Goal: Task Accomplishment & Management: Use online tool/utility

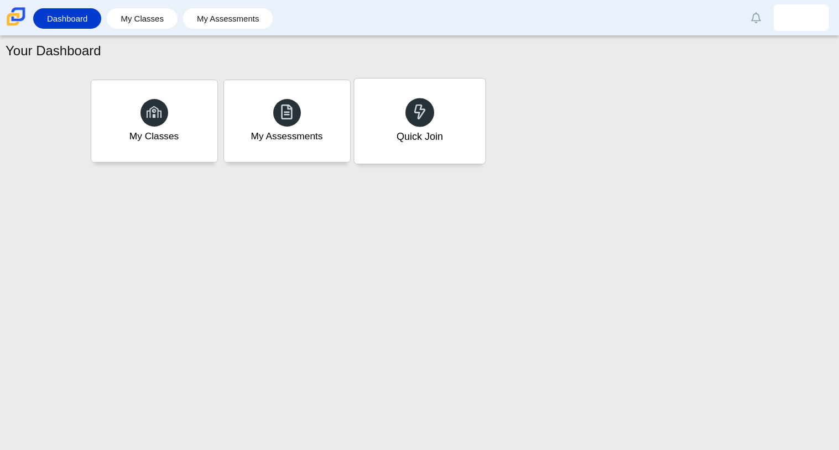
click at [452, 131] on div "Quick Join" at bounding box center [419, 121] width 131 height 85
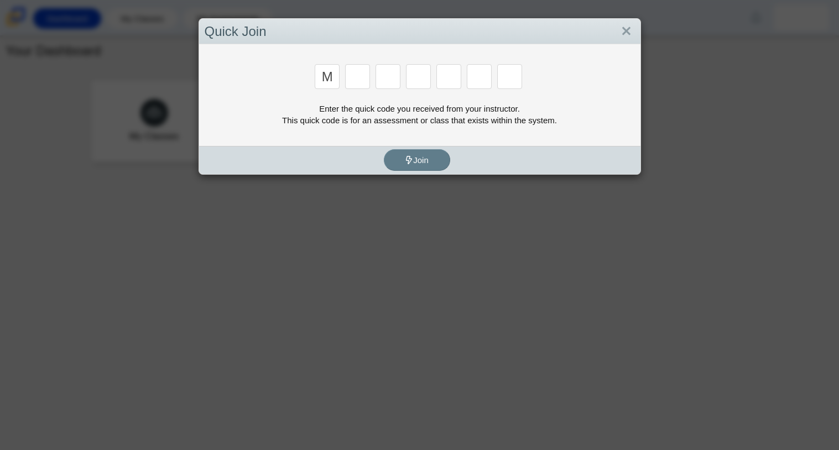
type input "m"
type input "7"
type input "e"
type input "3"
type input "e"
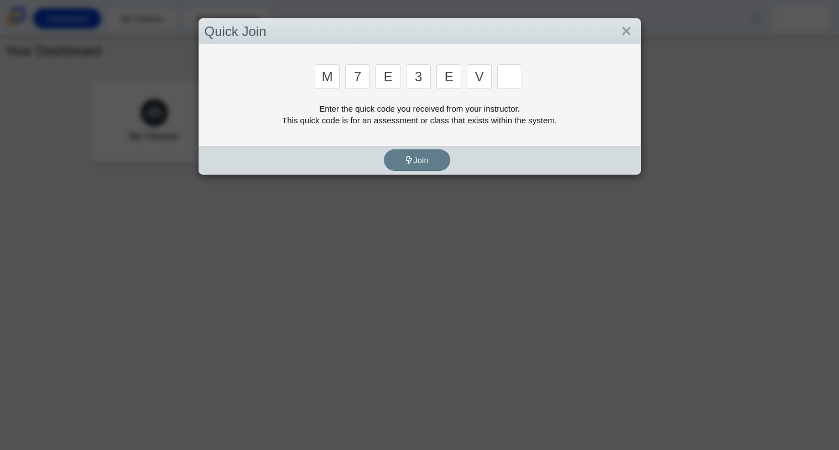
type input "v"
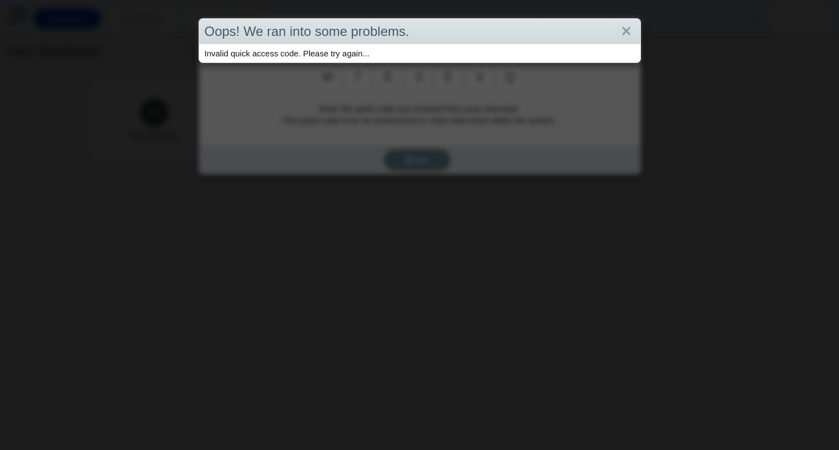
type input "q"
click at [630, 32] on link "Close" at bounding box center [626, 31] width 17 height 19
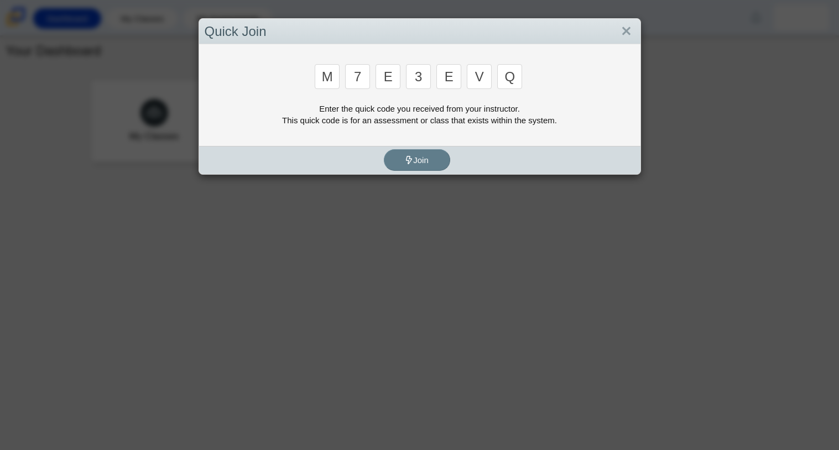
click at [516, 73] on input "q" at bounding box center [509, 76] width 25 height 25
type input "w"
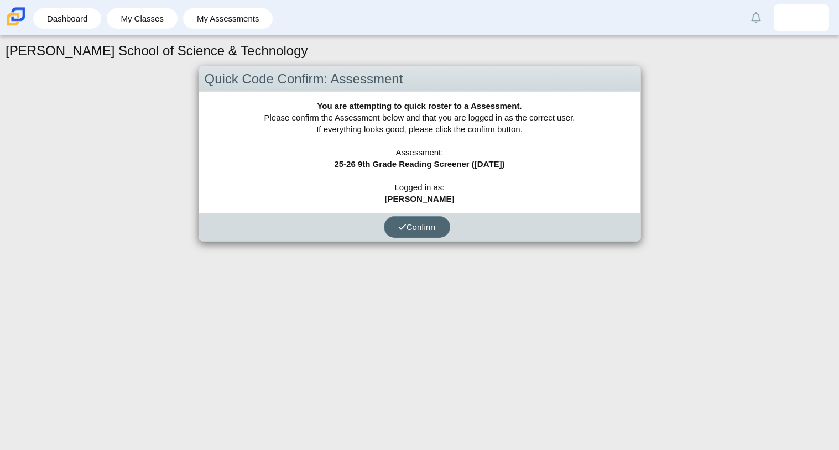
click at [405, 232] on button "Confirm" at bounding box center [417, 227] width 66 height 22
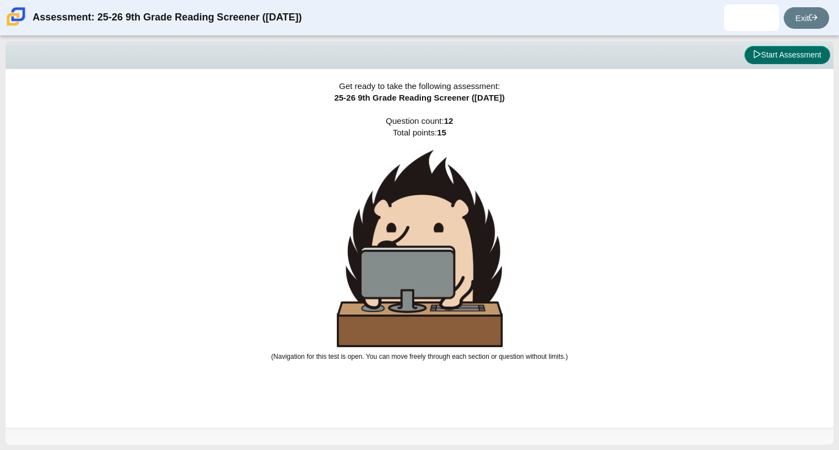
click at [753, 54] on icon at bounding box center [757, 54] width 8 height 8
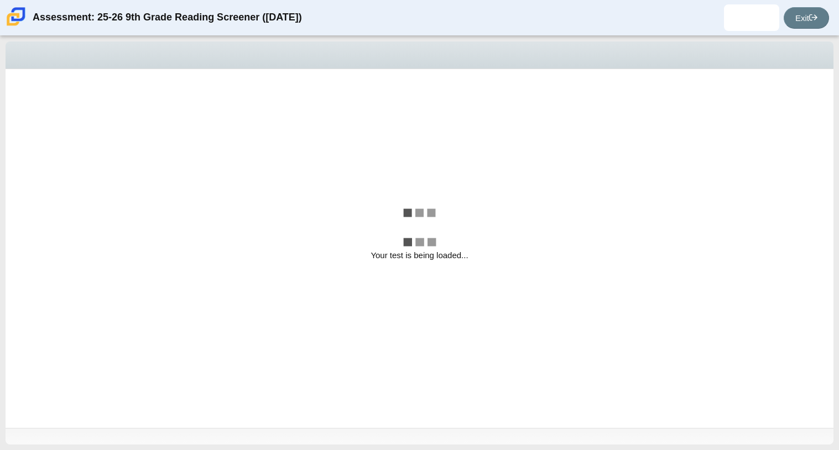
select select "ccc5b315-3c7c-471c-bf90-f22c8299c798"
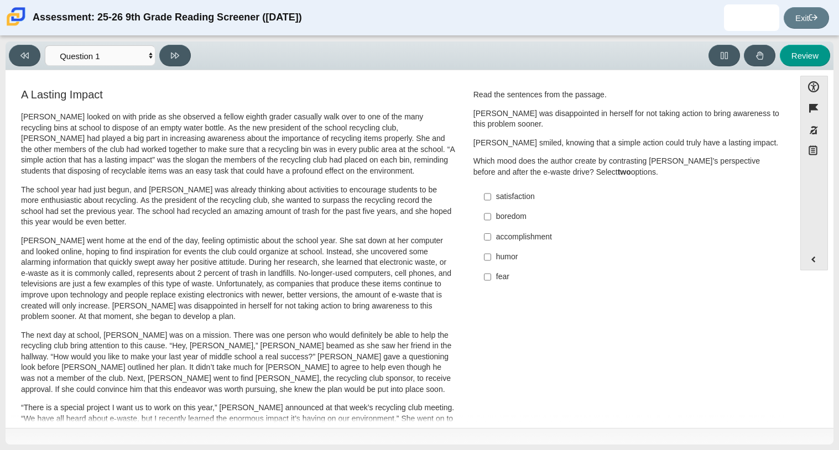
click at [522, 236] on div "accomplishment" at bounding box center [635, 237] width 279 height 11
click at [491, 236] on input "accomplishment accomplishment" at bounding box center [487, 237] width 7 height 20
checkbox input "true"
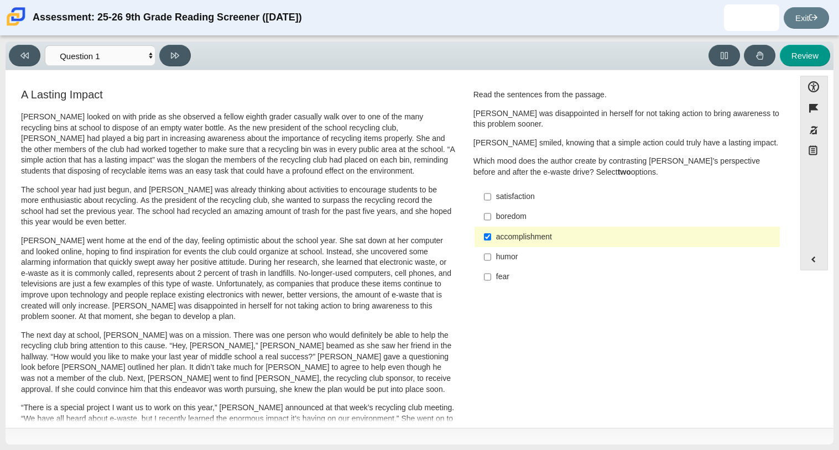
click at [517, 262] on div "humor" at bounding box center [635, 257] width 279 height 11
click at [491, 262] on input "humor humor" at bounding box center [487, 257] width 7 height 20
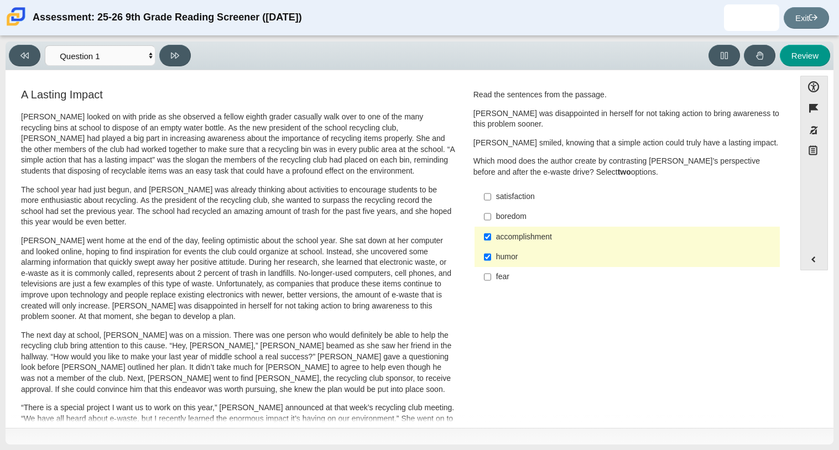
click at [501, 253] on div "humor" at bounding box center [635, 257] width 279 height 11
click at [491, 253] on input "humor humor" at bounding box center [487, 257] width 7 height 20
checkbox input "false"
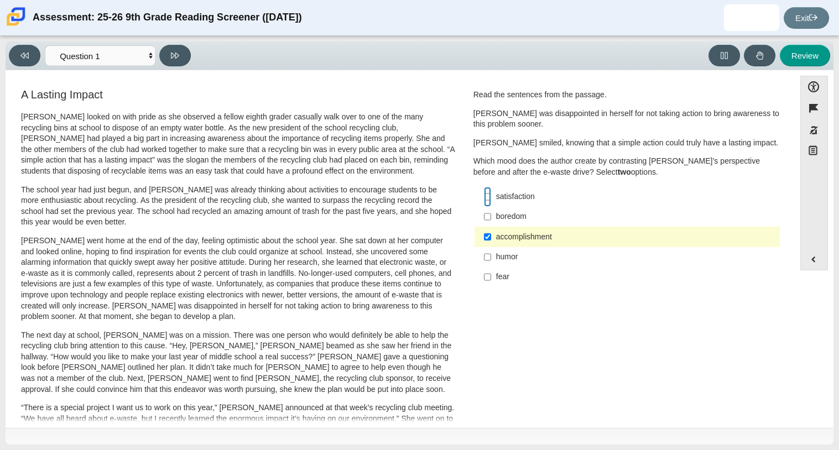
click at [484, 204] on input "satisfaction satisfaction" at bounding box center [487, 197] width 7 height 20
checkbox input "true"
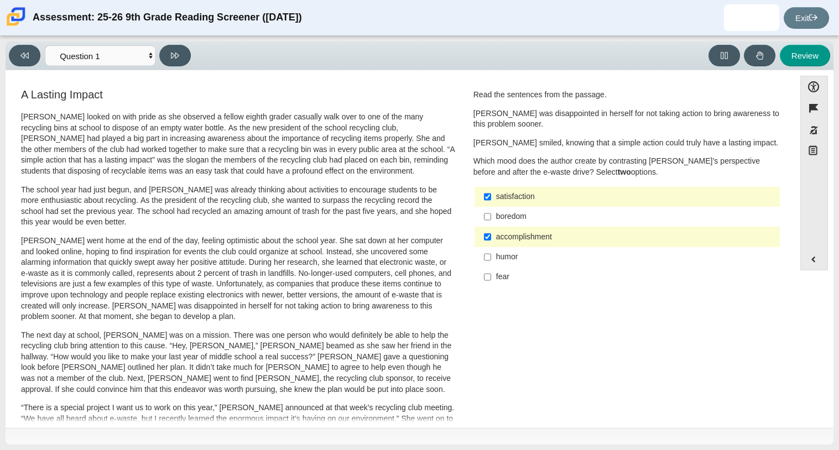
click at [590, 162] on p "Which mood does the author create by contrasting Scarlett’s perspective before …" at bounding box center [628, 167] width 308 height 22
click at [163, 50] on button at bounding box center [175, 56] width 32 height 22
select select "0ff64528-ffd7-428d-b192-babfaadd44e8"
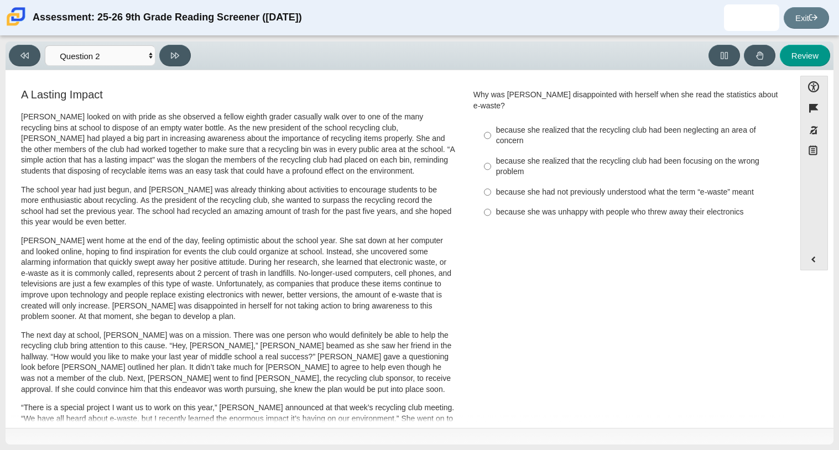
click at [432, 177] on div "Scarlett looked on with pride as she observed a fellow eighth grader casually w…" at bounding box center [238, 407] width 434 height 590
click at [484, 159] on input "because she realized that the recycling club had been focusing on the wrong pro…" at bounding box center [487, 166] width 7 height 31
radio input "true"
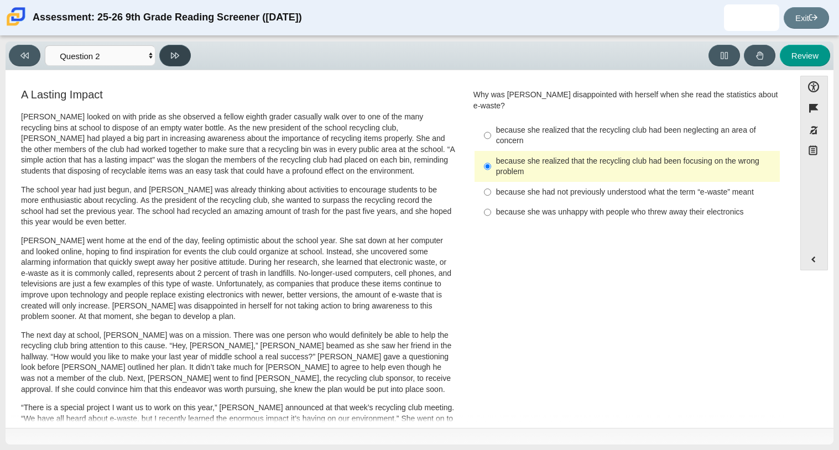
click at [174, 55] on icon at bounding box center [175, 56] width 8 height 6
select select "7ce3d843-6974-4858-901c-1ff39630e843"
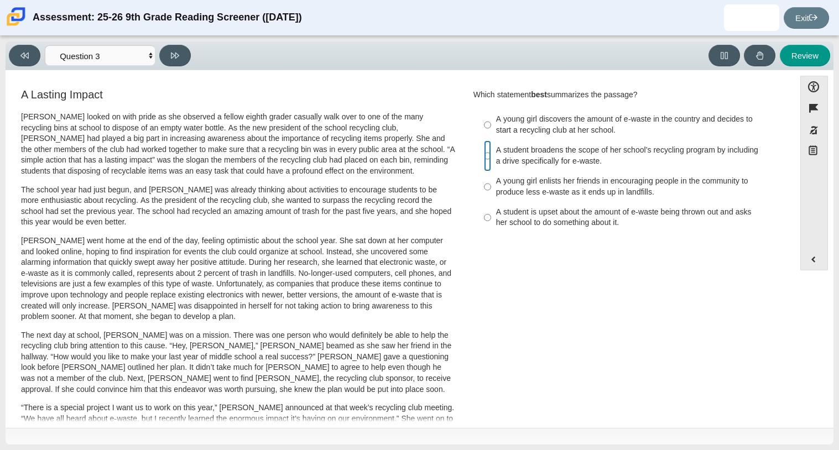
click at [487, 161] on input "A student broadens the scope of her school’s recycling program by including a d…" at bounding box center [487, 156] width 7 height 31
radio input "true"
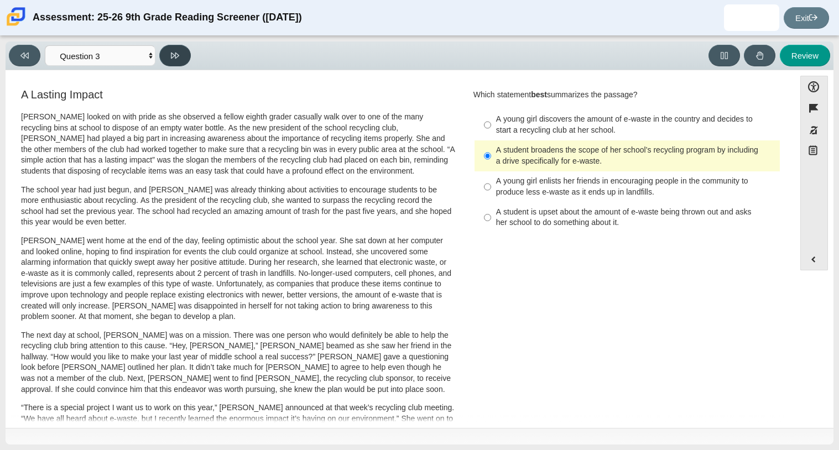
click at [179, 45] on button at bounding box center [175, 56] width 32 height 22
select select "ca9ea0f1-49c5-4bd1-83b0-472c18652b42"
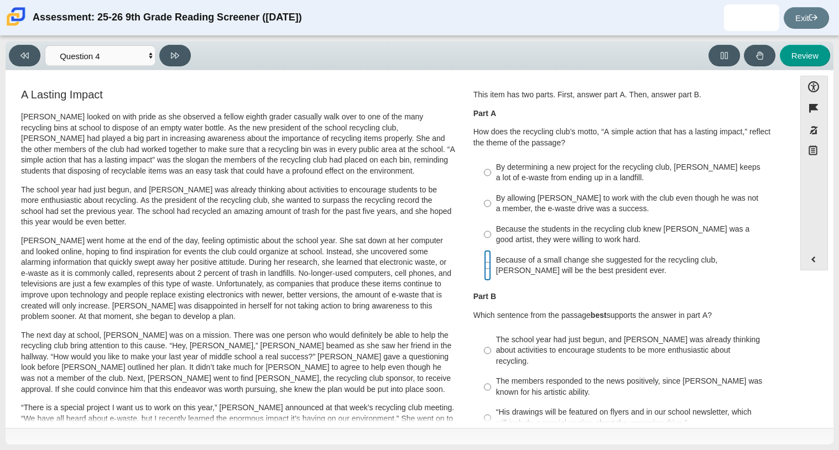
click at [485, 266] on input "Because of a small change she suggested for the recycling club, Scarlett will b…" at bounding box center [487, 265] width 7 height 31
radio input "true"
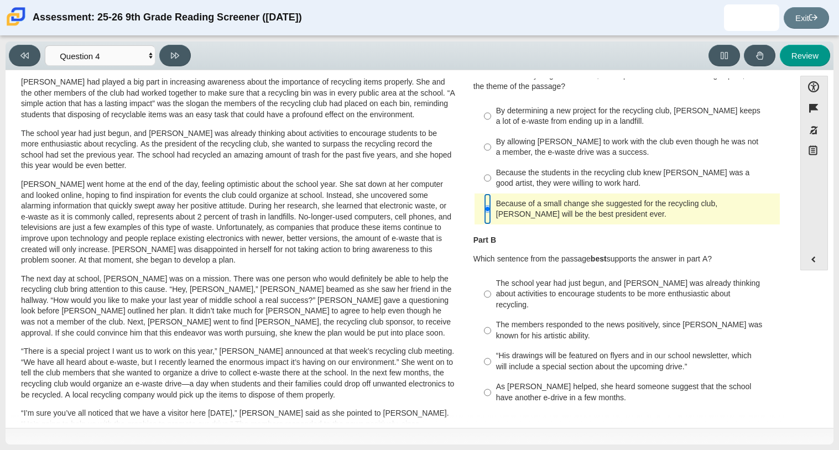
scroll to position [60, 0]
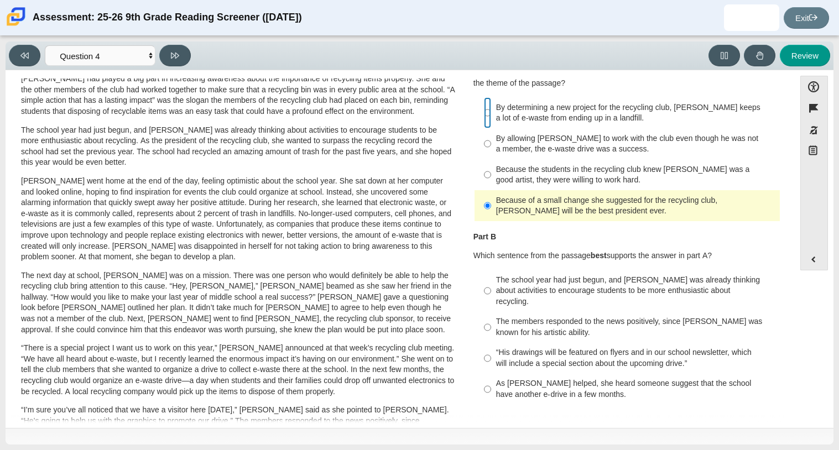
click at [485, 116] on input "By determining a new project for the recycling club, Scarlett keeps a lot of e-…" at bounding box center [487, 112] width 7 height 31
radio input "true"
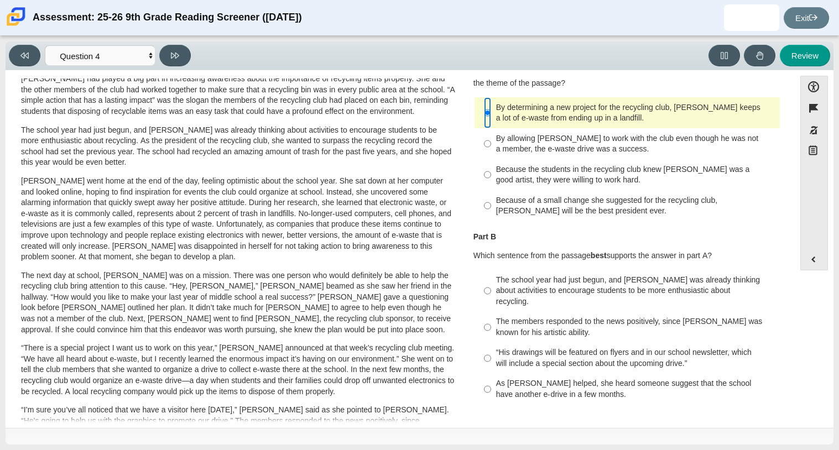
scroll to position [63, 0]
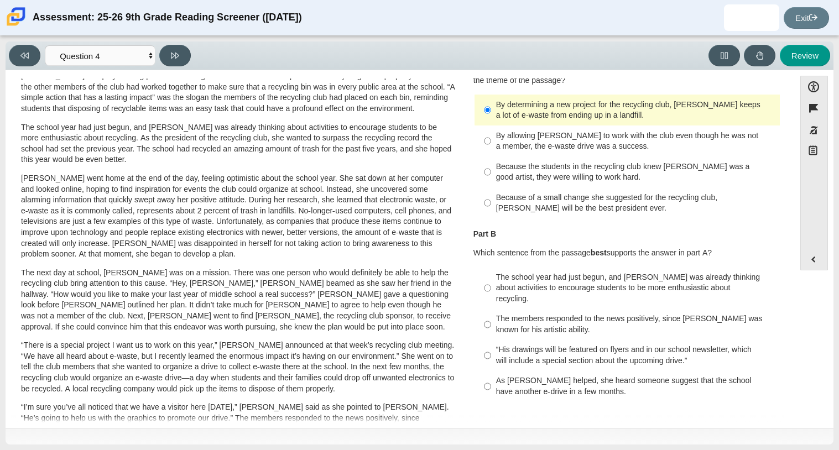
click at [593, 273] on div "The school year had just begun, and Scarlett was already thinking about activit…" at bounding box center [635, 288] width 279 height 33
click at [491, 273] on input "The school year had just begun, and Scarlett was already thinking about activit…" at bounding box center [487, 288] width 7 height 42
radio input "true"
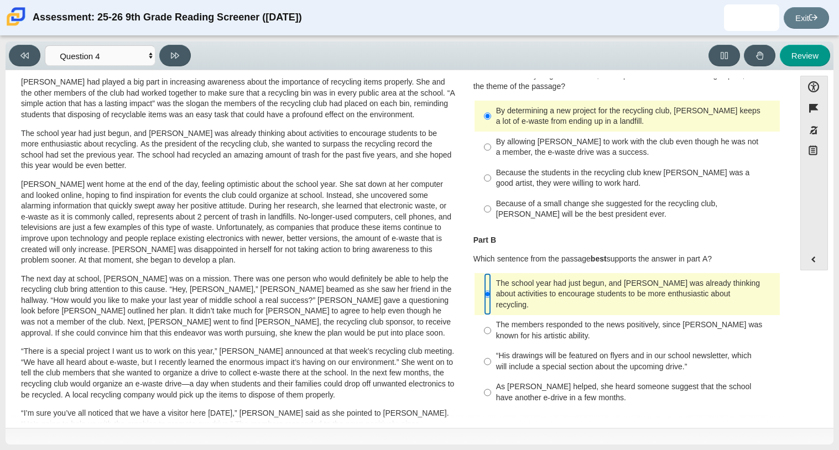
scroll to position [0, 0]
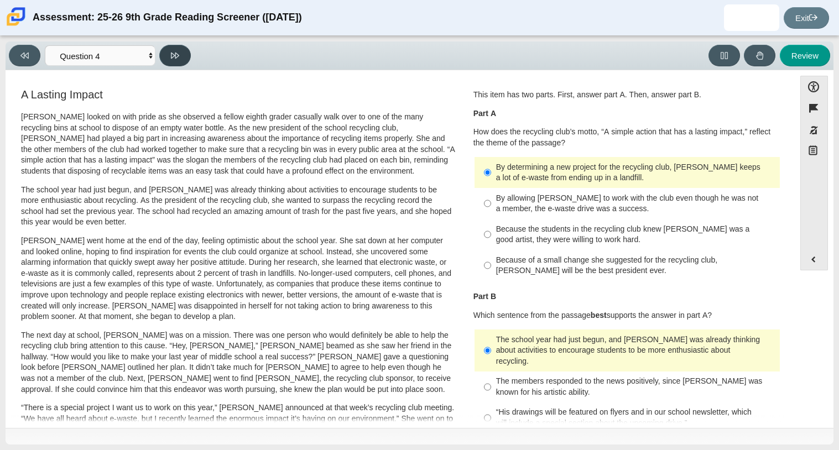
click at [173, 65] on button at bounding box center [175, 56] width 32 height 22
select select "e41f1a79-e29f-4095-8030-a53364015bed"
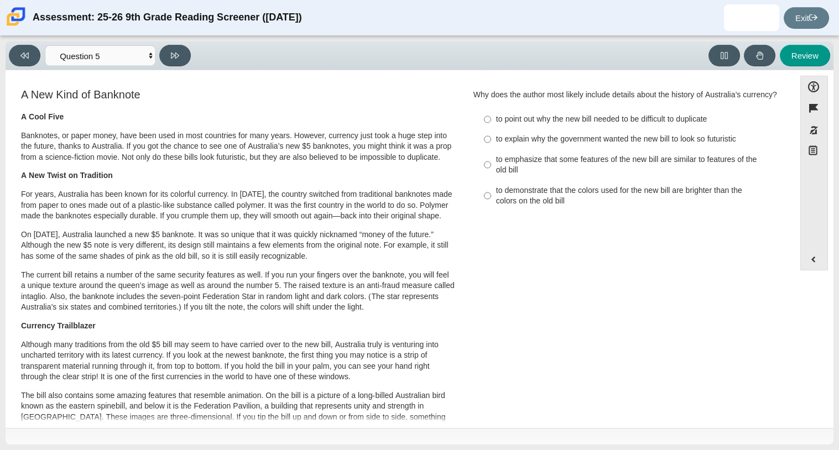
click at [520, 176] on div "to emphasize that some features of the new bill are similar to features of the …" at bounding box center [635, 165] width 279 height 22
click at [491, 180] on input "to emphasize that some features of the new bill are similar to features of the …" at bounding box center [487, 164] width 7 height 31
radio input "true"
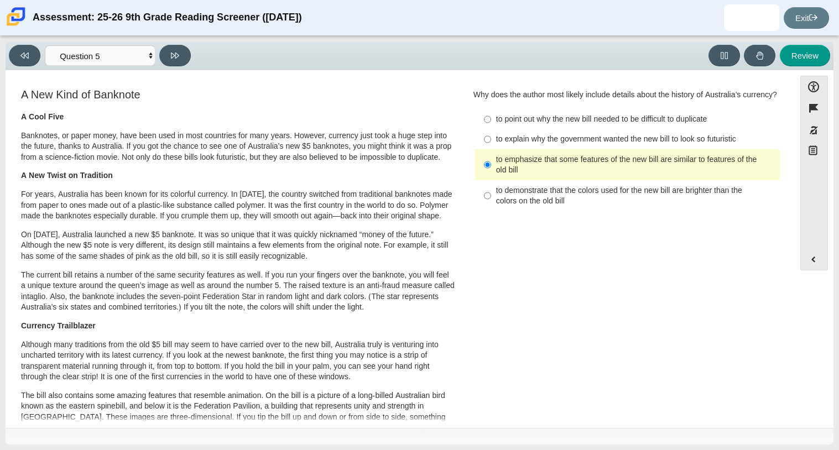
click at [526, 149] on label "to explain why the government wanted the new bill to look so futuristic to expl…" at bounding box center [628, 139] width 304 height 20
click at [491, 149] on input "to explain why the government wanted the new bill to look so futuristic to expl…" at bounding box center [487, 139] width 7 height 20
radio input "true"
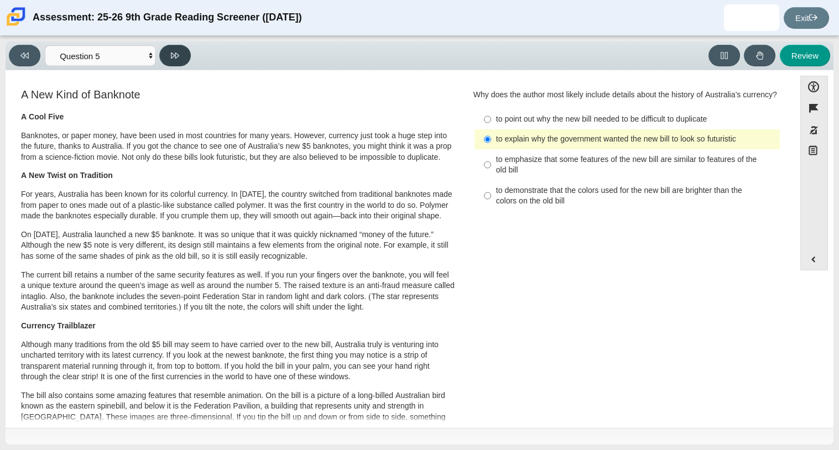
click at [176, 54] on icon at bounding box center [175, 55] width 8 height 8
select select "69146e31-7b3d-4a3e-9ce6-f30c24342ae0"
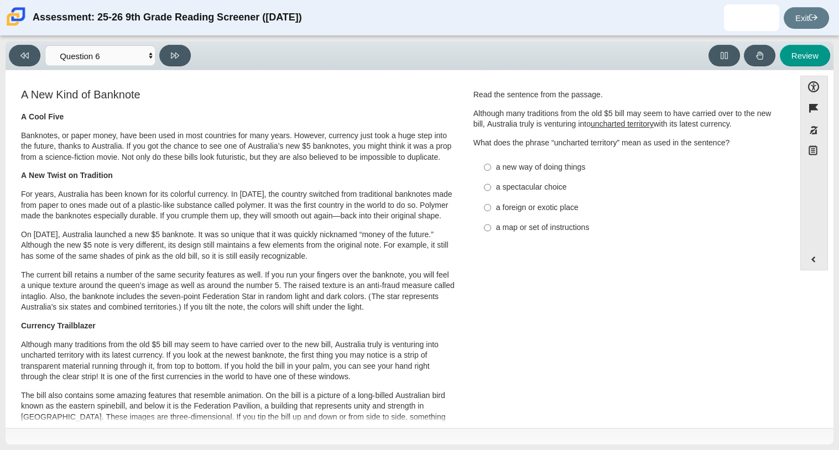
click at [518, 171] on div "a new way of doing things" at bounding box center [635, 167] width 279 height 11
click at [491, 171] on input "a new way of doing things a new way of doing things" at bounding box center [487, 167] width 7 height 20
radio input "true"
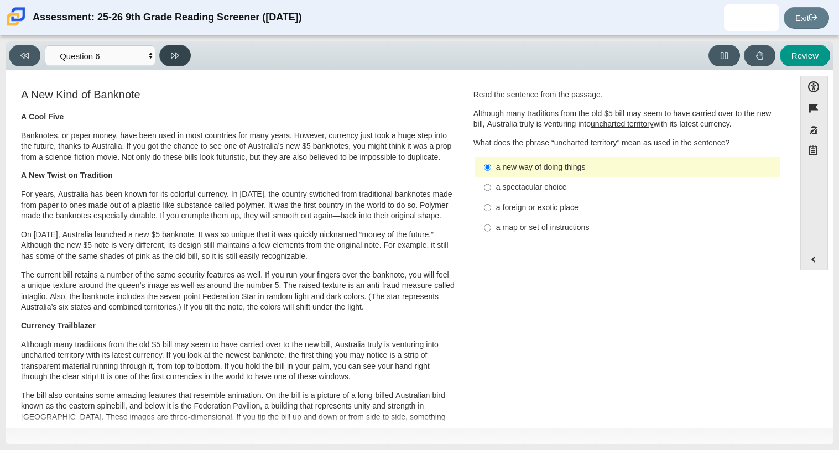
click at [168, 51] on button at bounding box center [175, 56] width 32 height 22
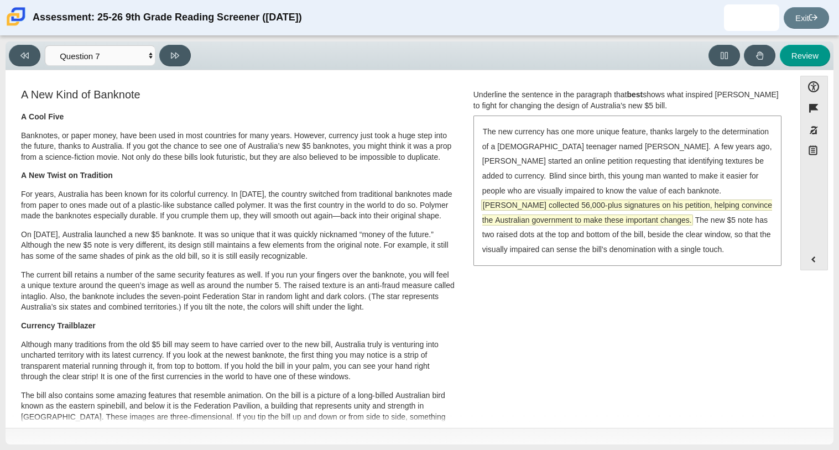
click at [570, 220] on span "McLeod collected 56,000-plus signatures on his petition, helping convince the A…" at bounding box center [627, 212] width 290 height 25
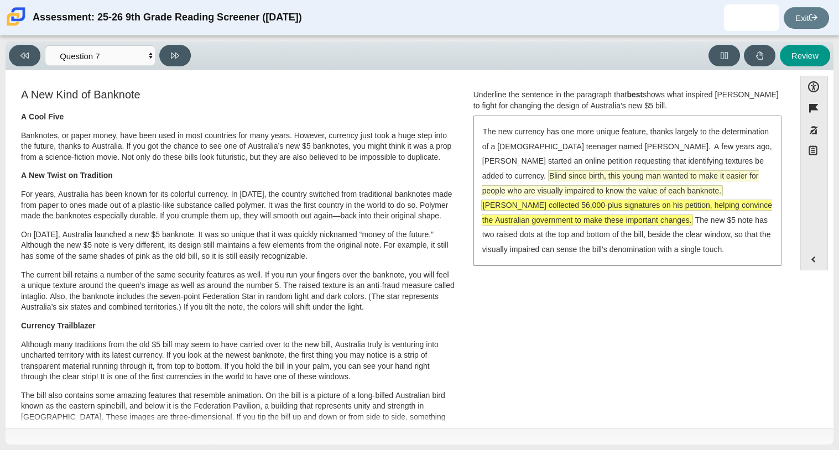
click at [552, 178] on span "Blind since birth, this young man wanted to make it easier for people who are v…" at bounding box center [620, 183] width 277 height 25
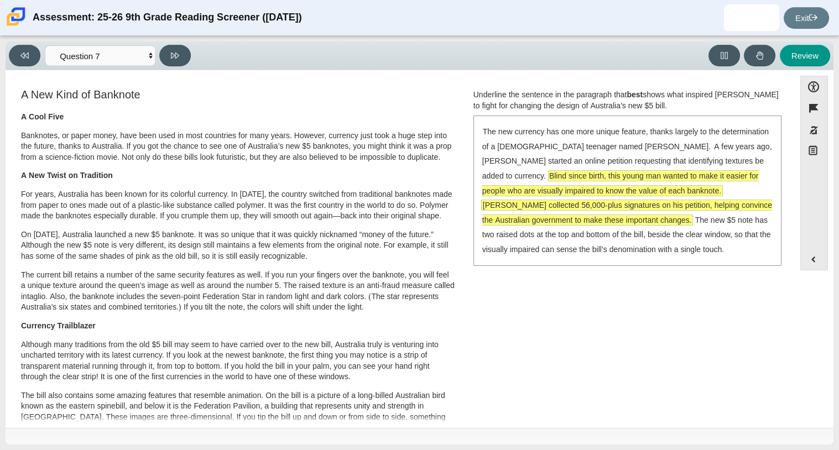
click at [606, 209] on span "McLeod collected 56,000-plus signatures on his petition, helping convince the A…" at bounding box center [627, 212] width 290 height 25
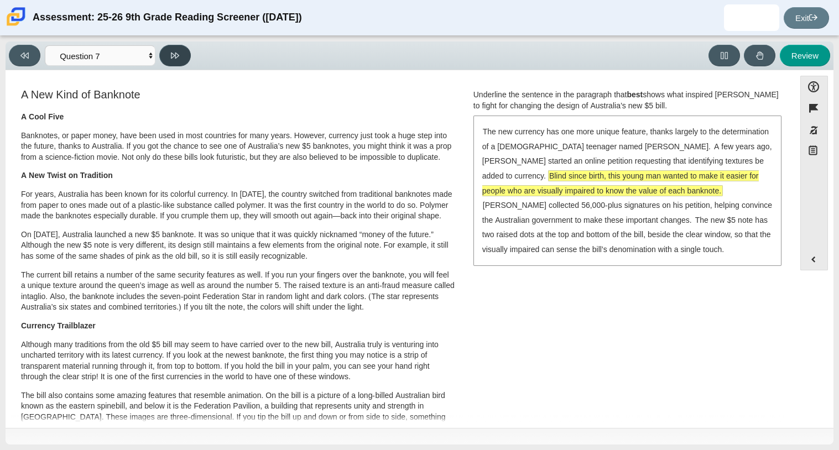
click at [173, 62] on button at bounding box center [175, 56] width 32 height 22
select select "ea8338c2-a6a3-418e-a305-2b963b54a290"
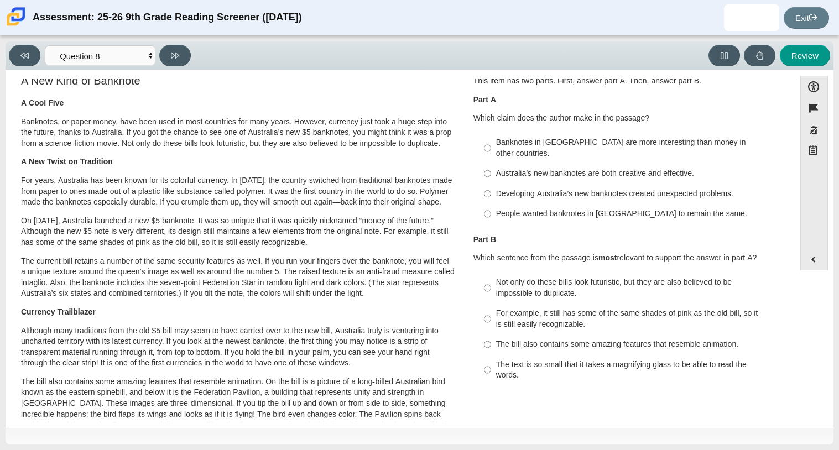
scroll to position [13, 0]
click at [516, 169] on div "Australia’s new banknotes are both creative and effective." at bounding box center [635, 174] width 279 height 11
click at [491, 165] on input "Australia’s new banknotes are both creative and effective. Australia’s new bank…" at bounding box center [487, 175] width 7 height 20
radio input "true"
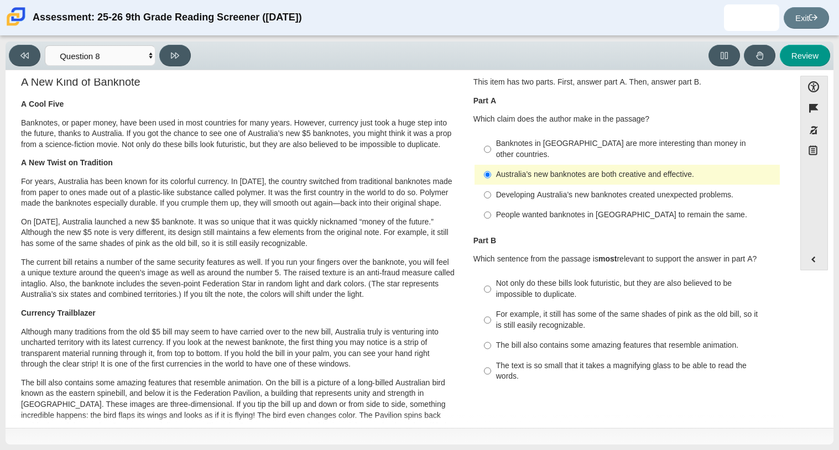
click at [508, 190] on label "Developing Australia’s new banknotes created unexpected problems. Developing Au…" at bounding box center [628, 195] width 304 height 20
click at [491, 190] on input "Developing Australia’s new banknotes created unexpected problems. Developing Au…" at bounding box center [487, 195] width 7 height 20
radio input "true"
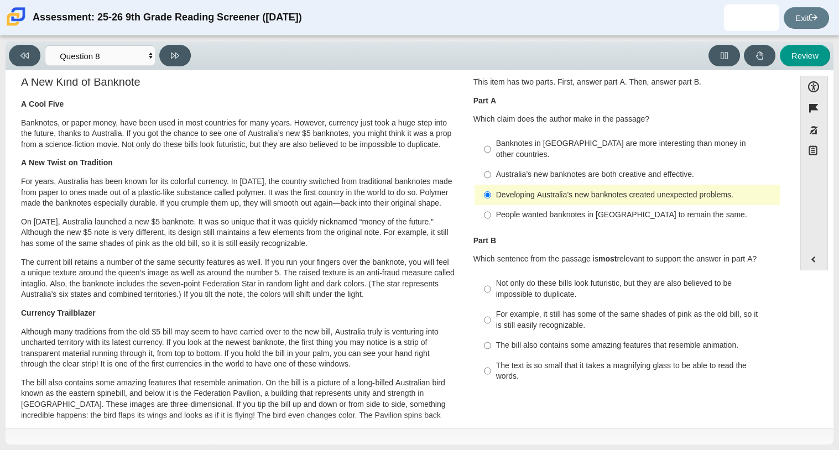
click at [557, 310] on div "For example, it still has some of the same shades of pink as the old bill, so i…" at bounding box center [635, 320] width 279 height 22
click at [491, 310] on input "For example, it still has some of the same shades of pink as the old bill, so i…" at bounding box center [487, 320] width 7 height 31
radio input "true"
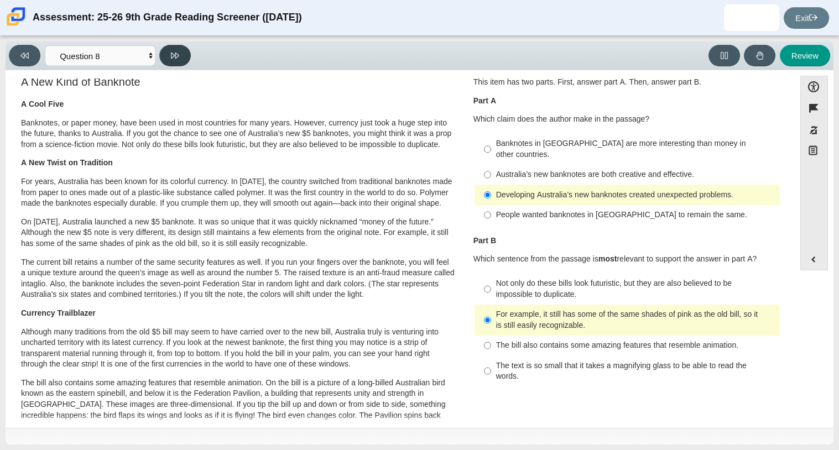
click at [177, 49] on button at bounding box center [175, 56] width 32 height 22
select select "89f058d6-b15c-4ef5-a4b3-fdaffb8868b6"
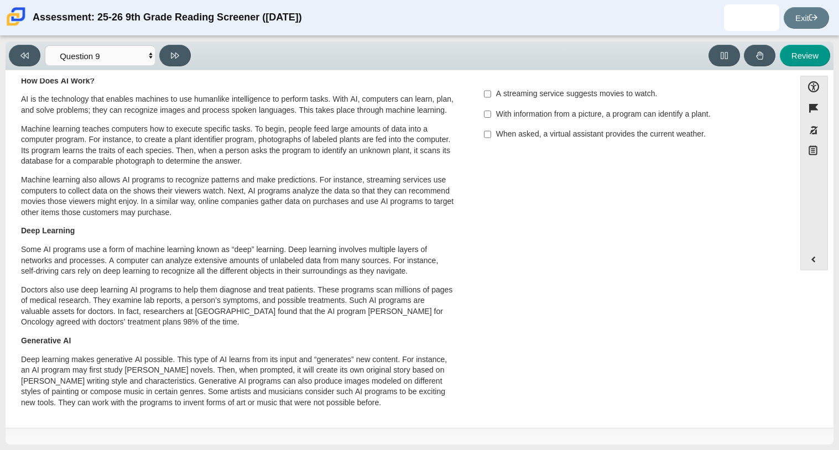
scroll to position [0, 0]
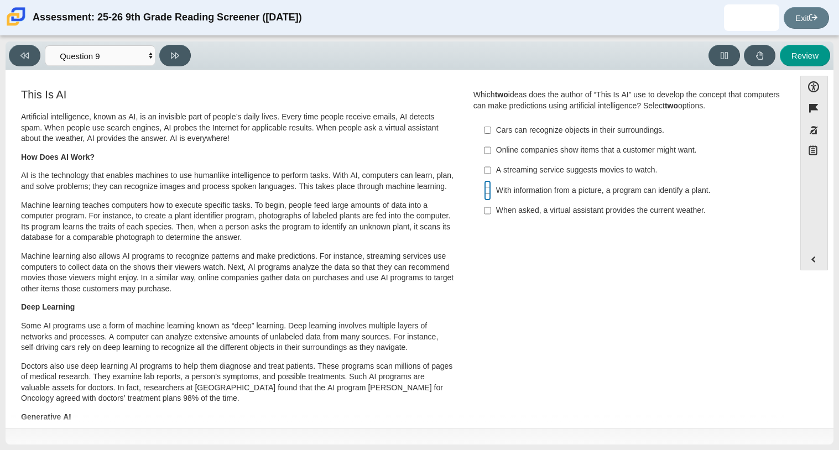
click at [484, 189] on input "With information from a picture, a program can identify a plant. With informati…" at bounding box center [487, 190] width 7 height 20
checkbox input "true"
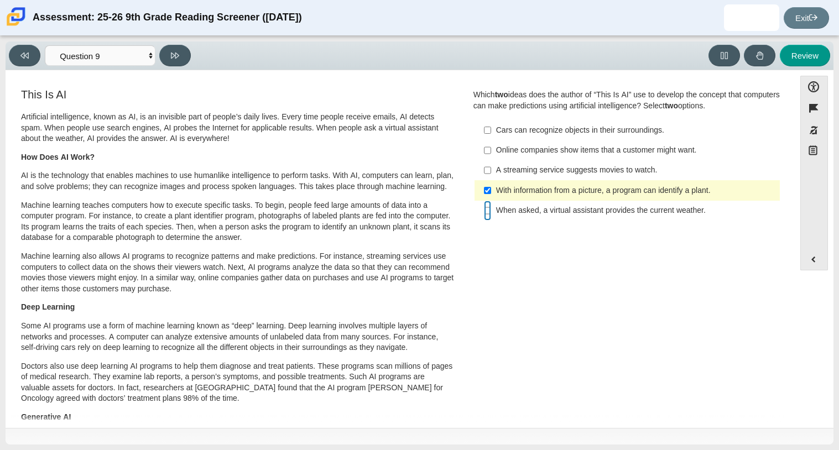
click at [484, 210] on input "When asked, a virtual assistant provides the current weather. When asked, a vir…" at bounding box center [487, 211] width 7 height 20
checkbox input "true"
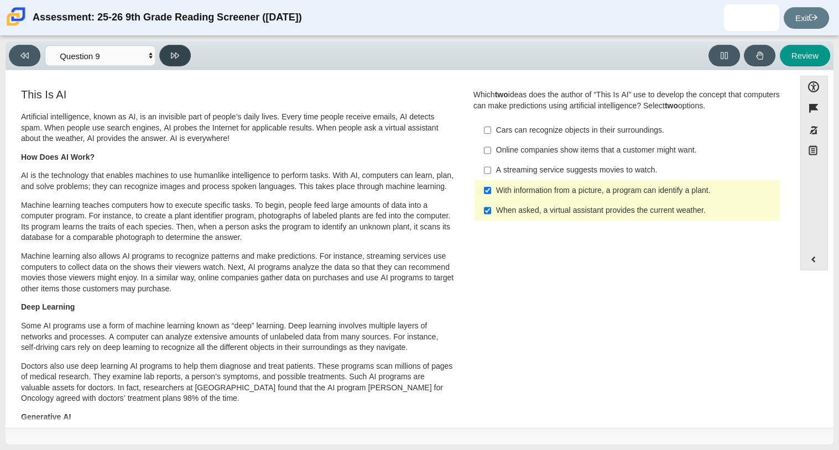
click at [173, 59] on icon at bounding box center [175, 55] width 8 height 8
select select "cdf3c14e-a918-44d1-9b63-3db0fa81641e"
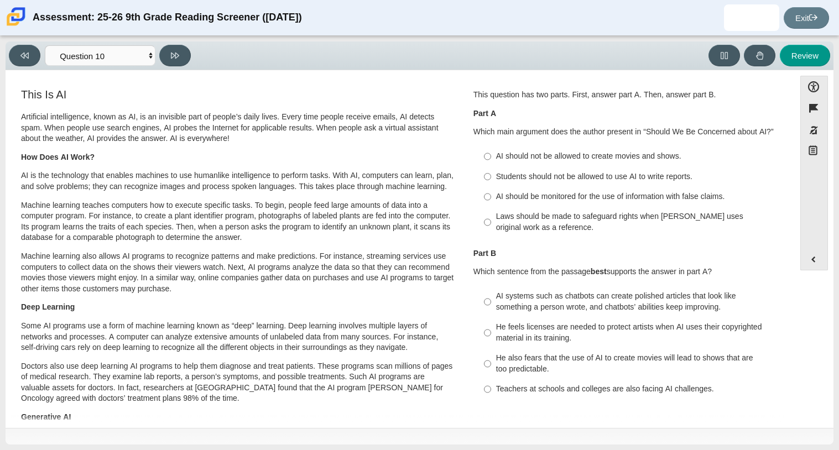
click at [533, 221] on div "Laws should be made to safeguard rights when AI uses original work as a referen…" at bounding box center [635, 222] width 279 height 22
click at [491, 221] on input "Laws should be made to safeguard rights when AI uses original work as a referen…" at bounding box center [487, 222] width 7 height 31
radio input "true"
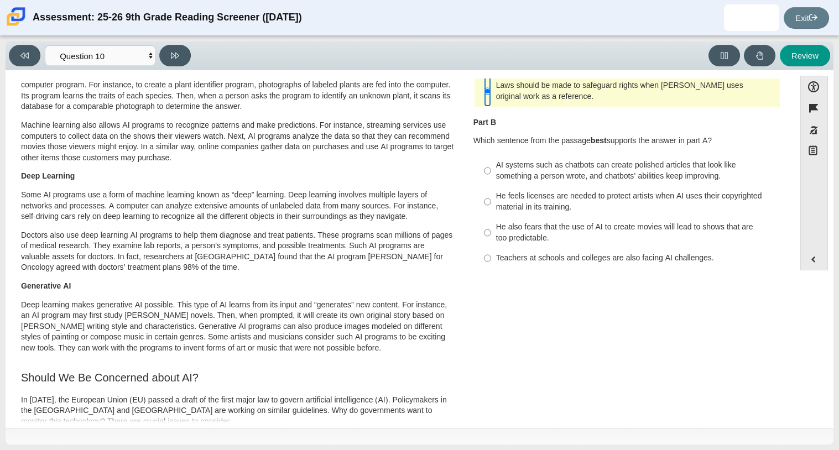
scroll to position [130, 0]
click at [545, 180] on div "AI systems such as chatbots can create polished articles that look like somethi…" at bounding box center [635, 172] width 279 height 22
click at [491, 180] on input "AI systems such as chatbots can create polished articles that look like somethi…" at bounding box center [487, 172] width 7 height 31
radio input "true"
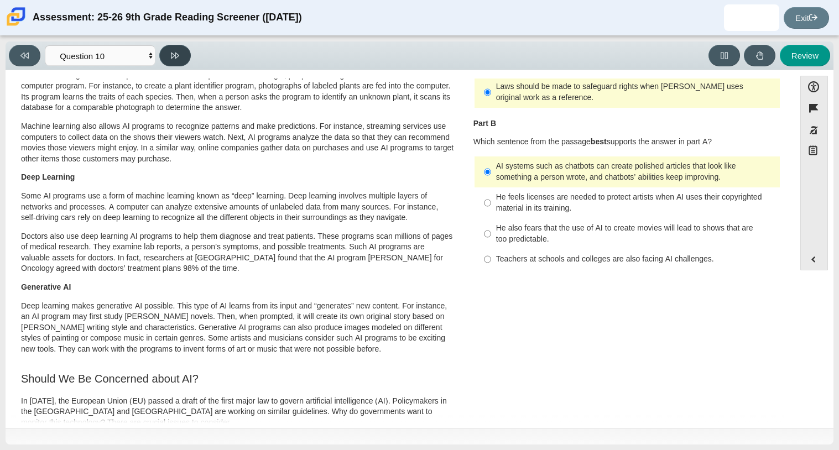
click at [169, 51] on button at bounding box center [175, 56] width 32 height 22
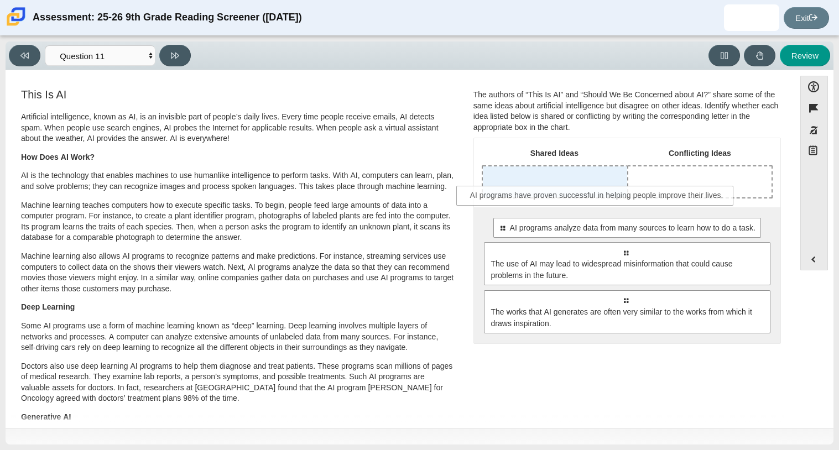
drag, startPoint x: 549, startPoint y: 227, endPoint x: 522, endPoint y: 193, distance: 44.1
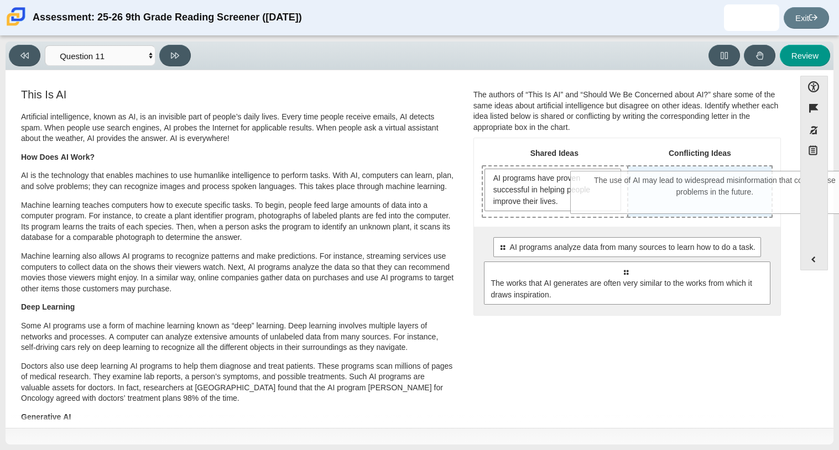
drag, startPoint x: 596, startPoint y: 290, endPoint x: 686, endPoint y: 200, distance: 127.1
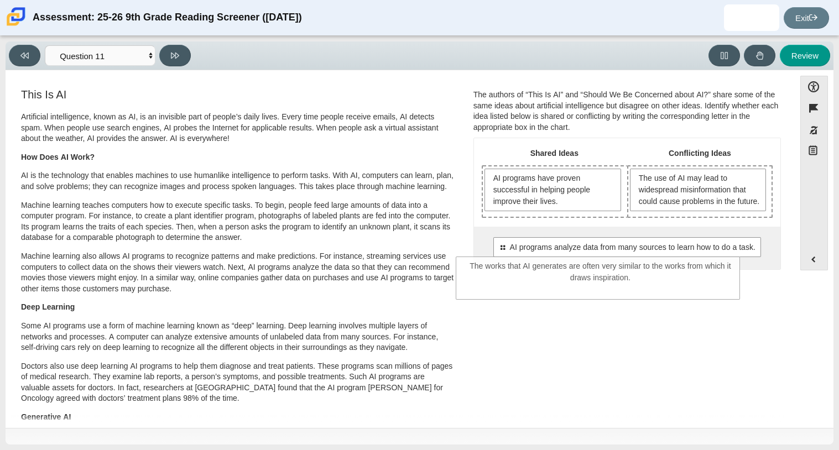
drag, startPoint x: 660, startPoint y: 309, endPoint x: 636, endPoint y: 302, distance: 25.4
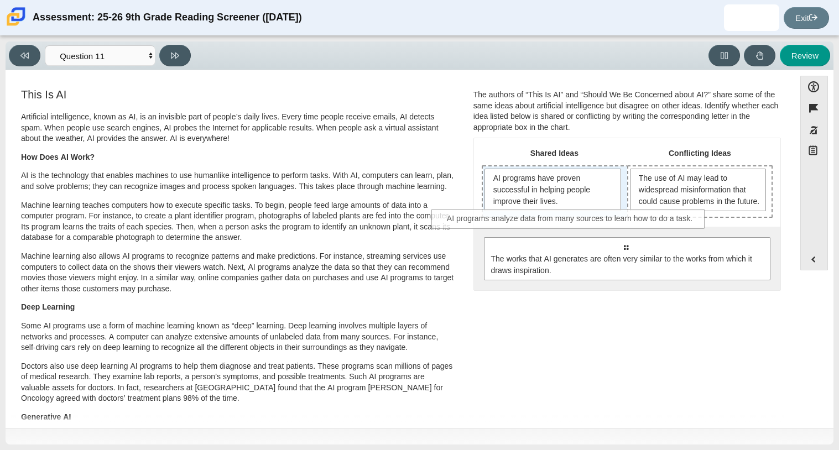
drag, startPoint x: 621, startPoint y: 266, endPoint x: 566, endPoint y: 226, distance: 67.4
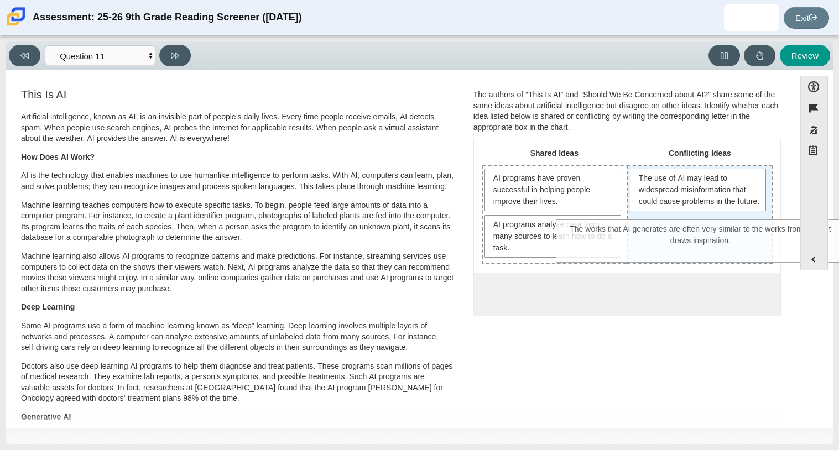
drag, startPoint x: 594, startPoint y: 323, endPoint x: 669, endPoint y: 259, distance: 98.9
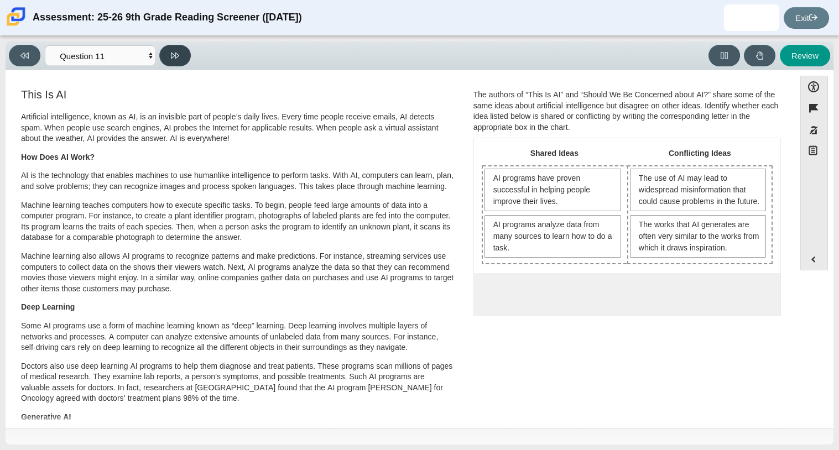
click at [167, 65] on button at bounding box center [175, 56] width 32 height 22
select select "c3effed4-44ce-4a19-bd96-1787f34e9b4c"
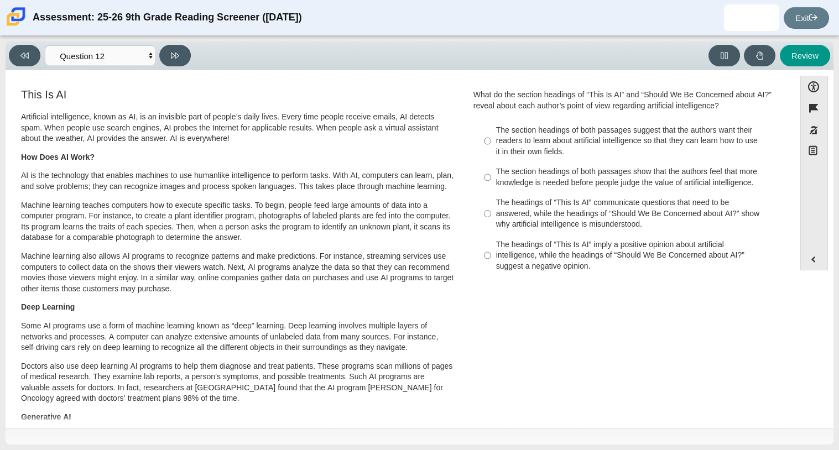
click at [509, 138] on div "The section headings of both passages suggest that the authors want their reade…" at bounding box center [635, 141] width 279 height 33
click at [491, 138] on input "The section headings of both passages suggest that the authors want their reade…" at bounding box center [487, 141] width 7 height 42
radio input "true"
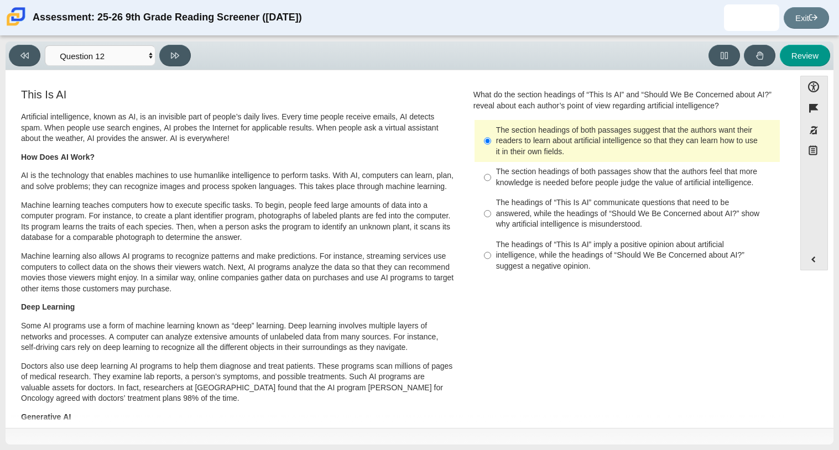
click at [175, 67] on div "Viewing Question 12 of 12 in Pacing Mode Questions Question 1 Question 2 Questi…" at bounding box center [420, 55] width 828 height 29
click at [174, 60] on button at bounding box center [175, 56] width 32 height 22
select select "review"
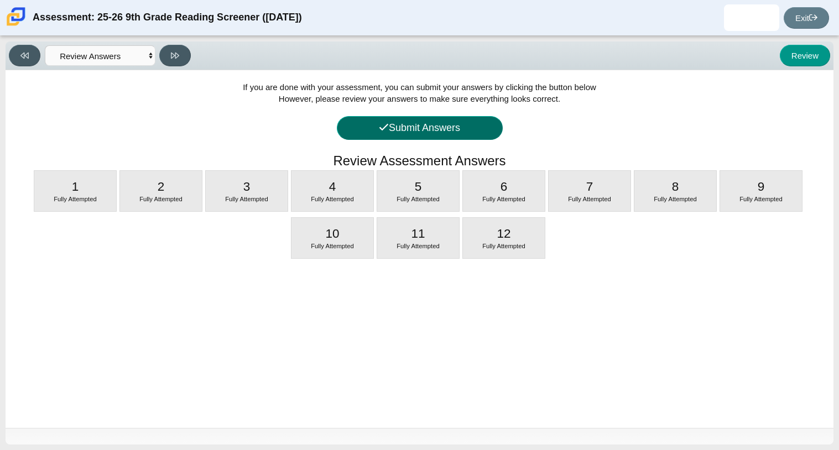
click at [345, 129] on button "Submit Answers" at bounding box center [420, 128] width 166 height 24
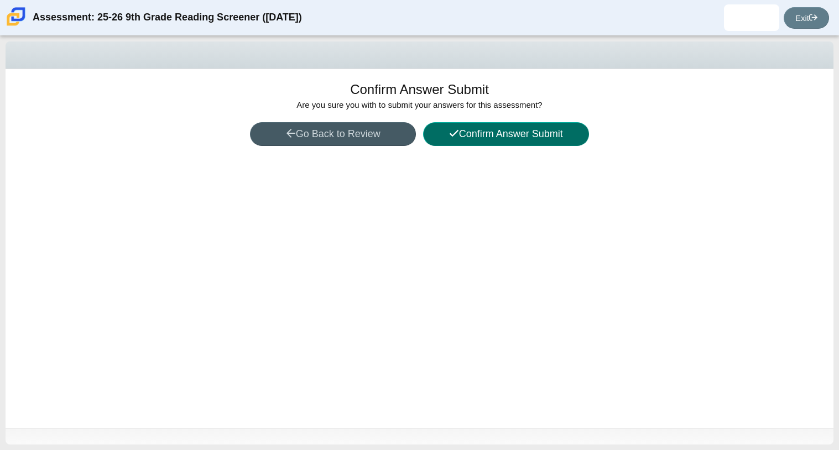
click at [482, 137] on button "Confirm Answer Submit" at bounding box center [506, 134] width 166 height 24
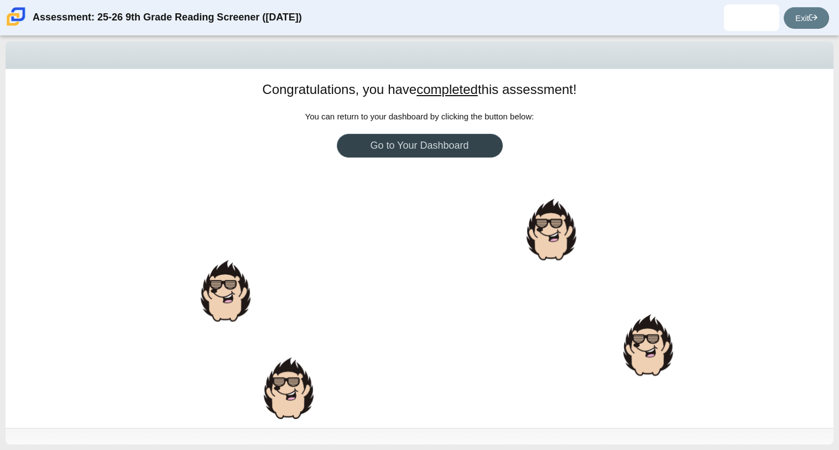
click at [428, 155] on link "Go to Your Dashboard" at bounding box center [420, 146] width 166 height 24
